Goal: Task Accomplishment & Management: Complete application form

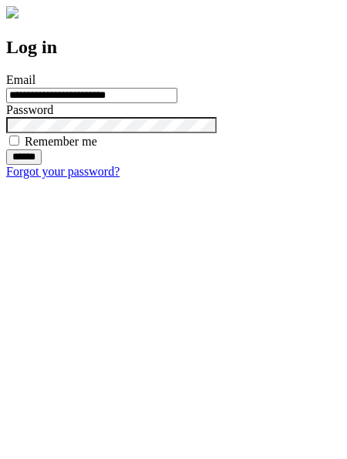
type input "**********"
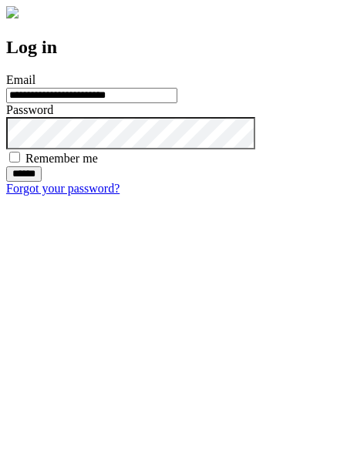
click at [42, 182] on input "******" at bounding box center [23, 174] width 35 height 15
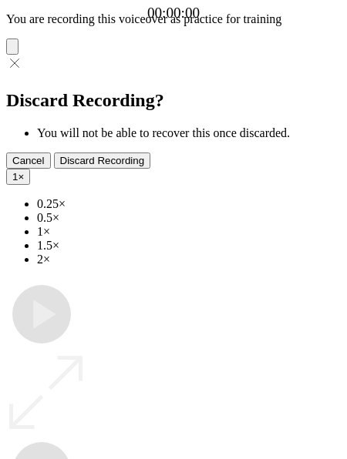
type input "**********"
